Goal: Go to known website: Go to known website

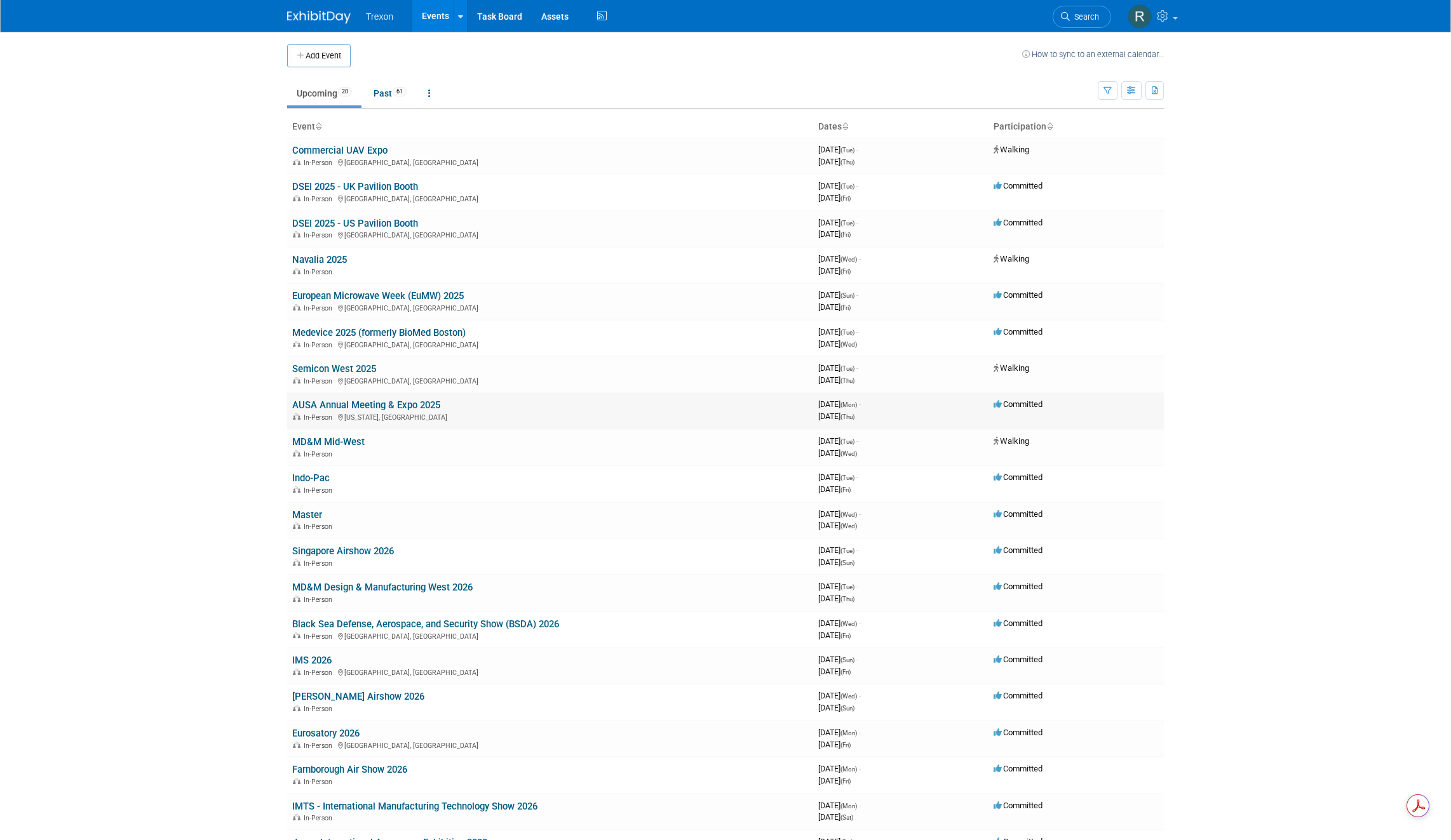
click at [397, 404] on link "AUSA Annual Meeting & Expo 2025" at bounding box center [366, 405] width 148 height 11
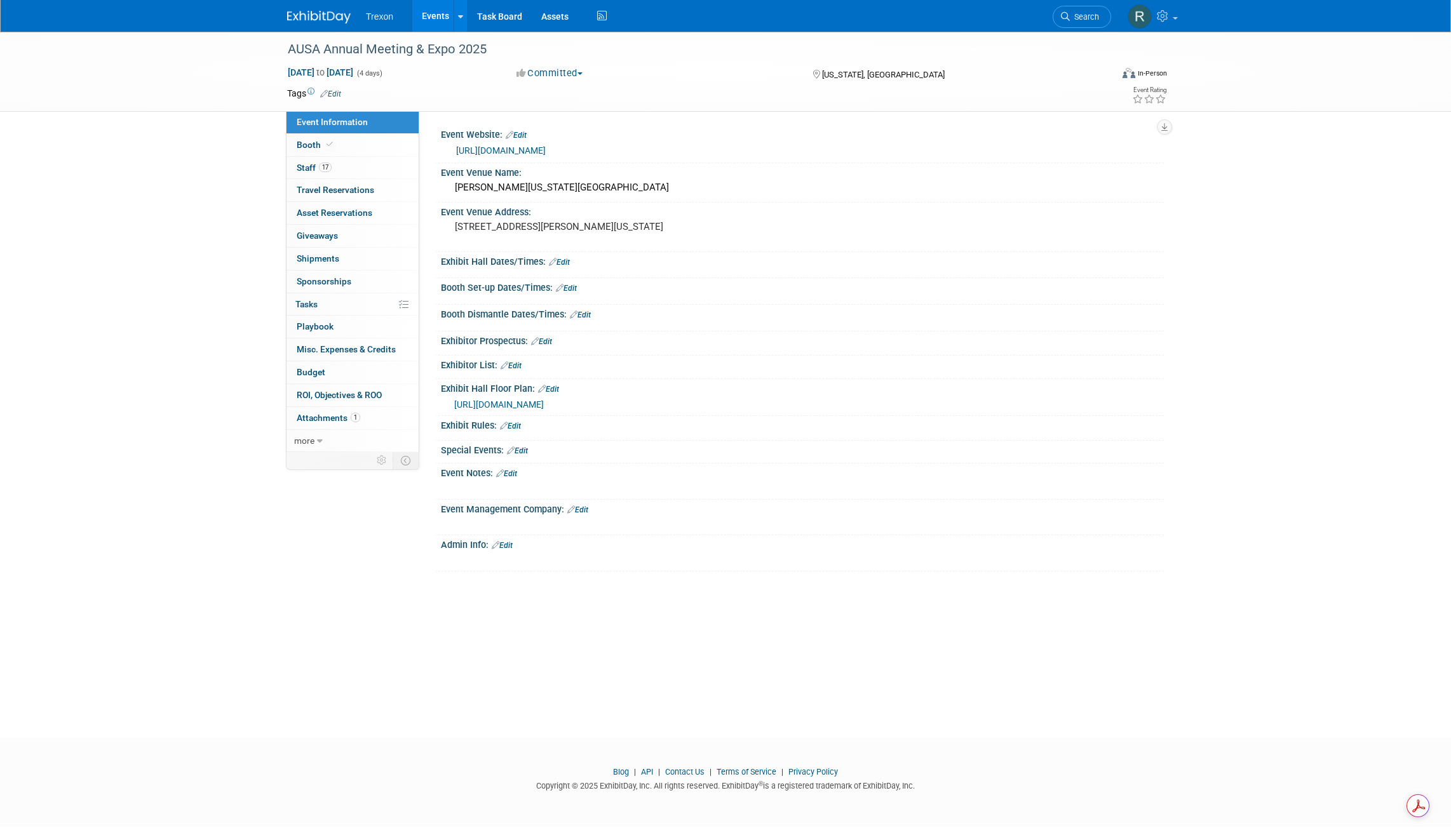
click at [566, 144] on div "https://meetings.ausa.org/annual/2025/" at bounding box center [805, 151] width 698 height 15
click at [545, 151] on link "https://meetings.ausa.org/annual/2025/" at bounding box center [501, 151] width 90 height 11
